Goal: Find specific page/section: Find specific page/section

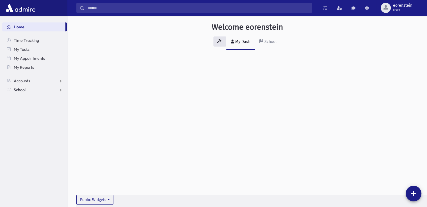
click at [51, 89] on link "School" at bounding box center [34, 89] width 65 height 9
click at [45, 100] on link "Students" at bounding box center [34, 98] width 65 height 9
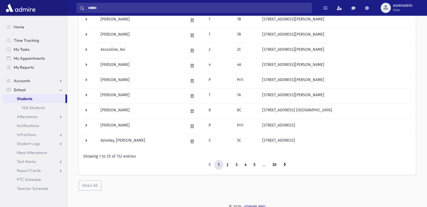
scroll to position [329, 0]
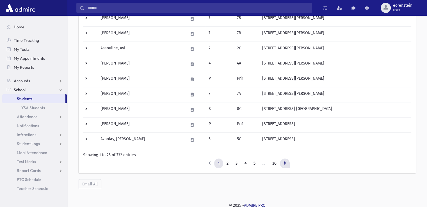
click at [285, 163] on icon at bounding box center [285, 163] width 3 height 4
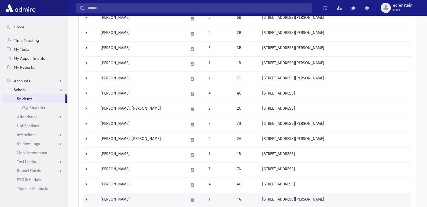
scroll to position [206, 0]
